Goal: Find specific page/section: Find specific page/section

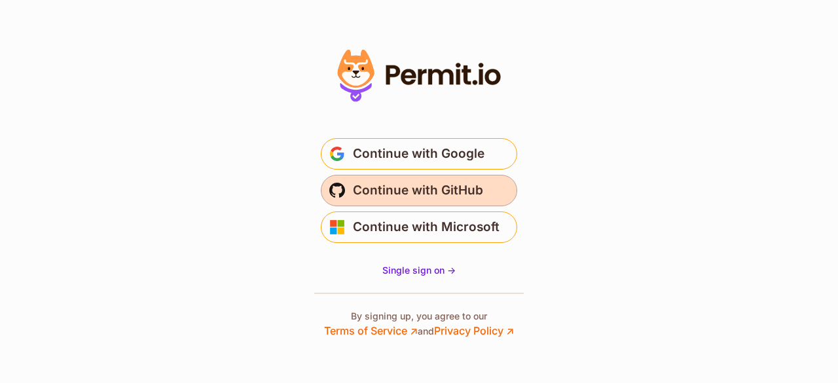
click at [416, 190] on span "Continue with GitHub" at bounding box center [418, 190] width 130 height 21
drag, startPoint x: 0, startPoint y: 0, endPoint x: 439, endPoint y: 195, distance: 480.5
click at [439, 195] on span "Continue with GitHub" at bounding box center [418, 190] width 130 height 21
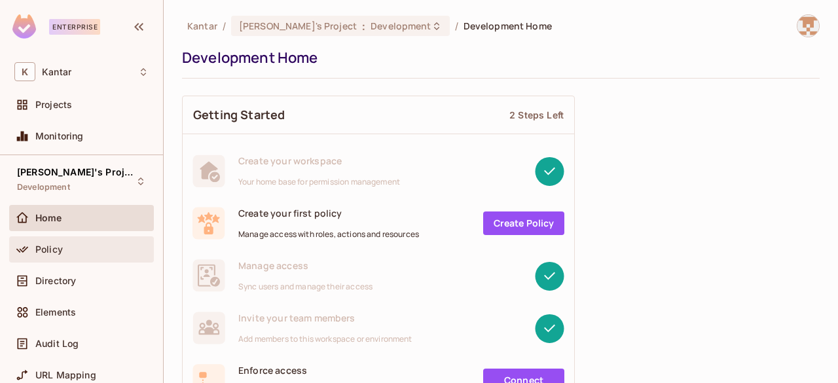
click at [80, 244] on div "Policy" at bounding box center [91, 249] width 113 height 10
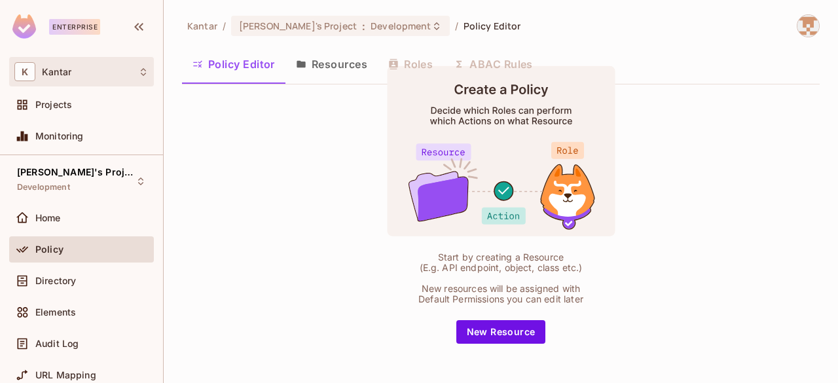
click at [75, 71] on div "K Kantar" at bounding box center [81, 71] width 134 height 19
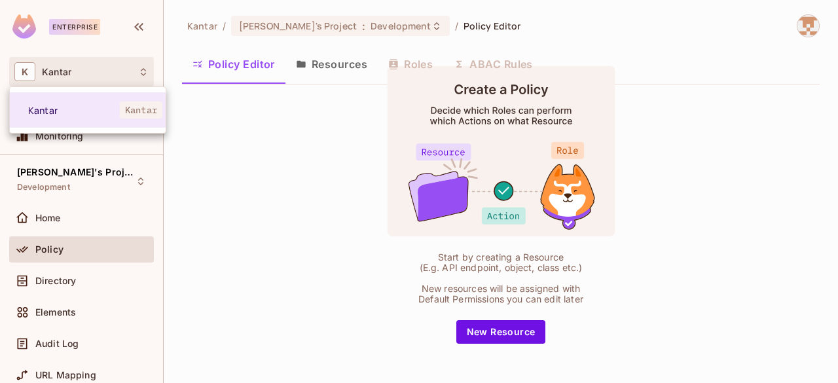
click at [198, 117] on div at bounding box center [419, 191] width 838 height 383
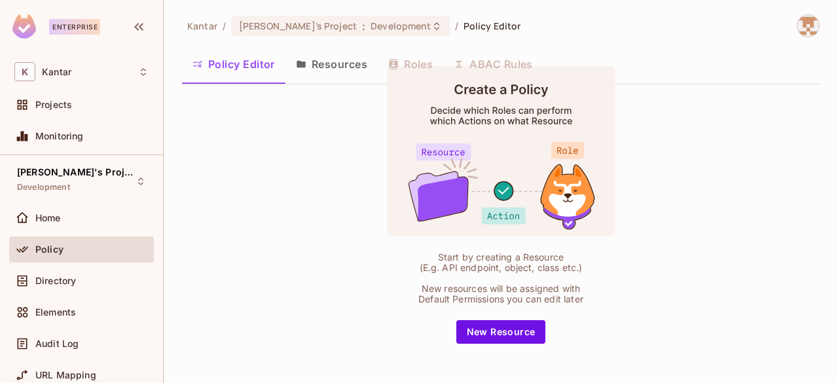
click at [79, 117] on div "Projects" at bounding box center [81, 105] width 145 height 26
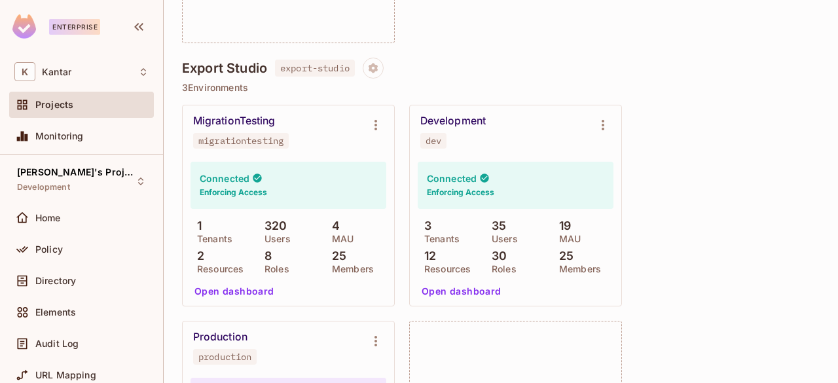
scroll to position [1043, 0]
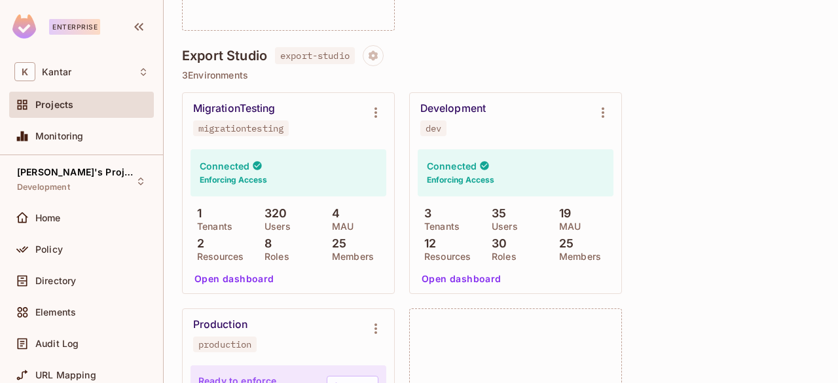
click at [223, 108] on div "MigrationTesting" at bounding box center [234, 108] width 82 height 13
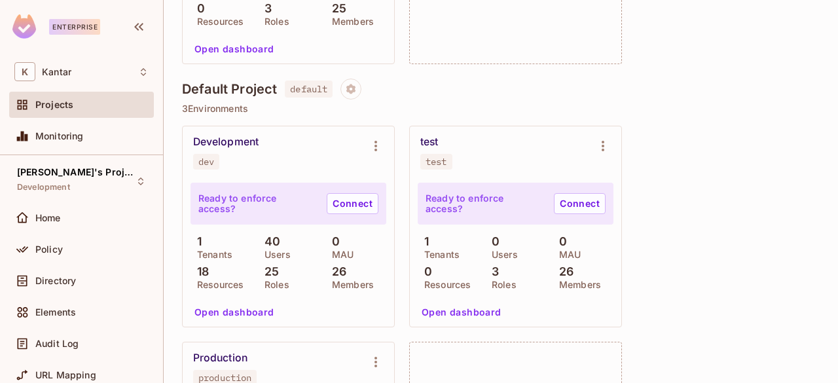
scroll to position [4537, 0]
